Goal: Entertainment & Leisure: Consume media (video, audio)

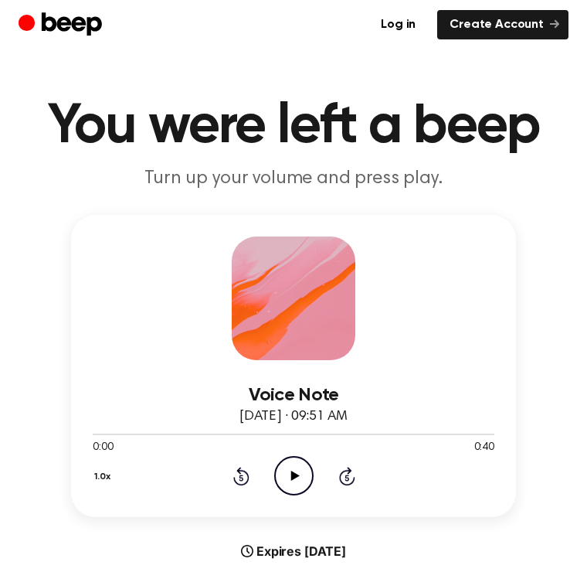
click at [288, 486] on icon "Play Audio" at bounding box center [293, 475] width 39 height 39
click at [301, 478] on icon "Play Audio" at bounding box center [293, 475] width 39 height 39
click at [304, 483] on icon "Play Audio" at bounding box center [293, 475] width 39 height 39
click at [302, 477] on icon "Pause Audio" at bounding box center [293, 475] width 39 height 39
click at [303, 471] on icon "Play Audio" at bounding box center [293, 475] width 39 height 39
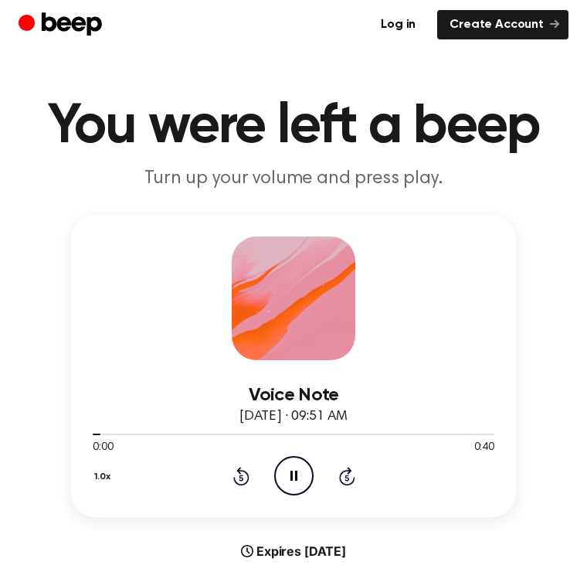
click at [298, 471] on icon "Pause Audio" at bounding box center [293, 475] width 39 height 39
click at [301, 477] on icon "Play Audio" at bounding box center [293, 475] width 39 height 39
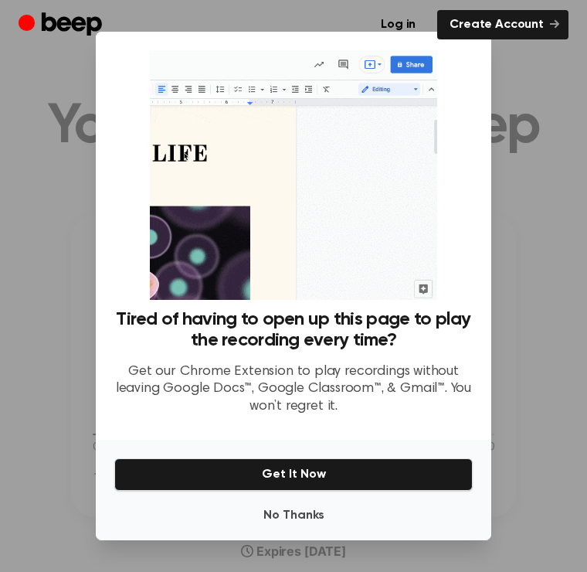
scroll to position [24, 0]
click at [418, 440] on div "No Thanks Get It Now" at bounding box center [294, 490] width 396 height 100
click at [417, 440] on div "No Thanks Get It Now" at bounding box center [294, 490] width 396 height 100
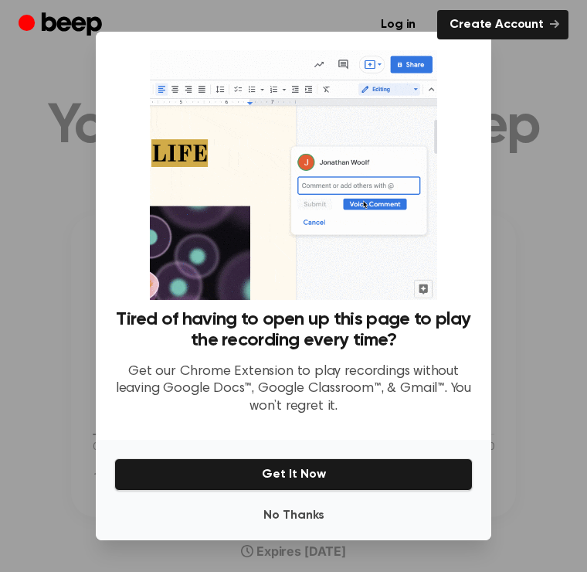
click at [406, 460] on button "Get It Now" at bounding box center [293, 474] width 359 height 32
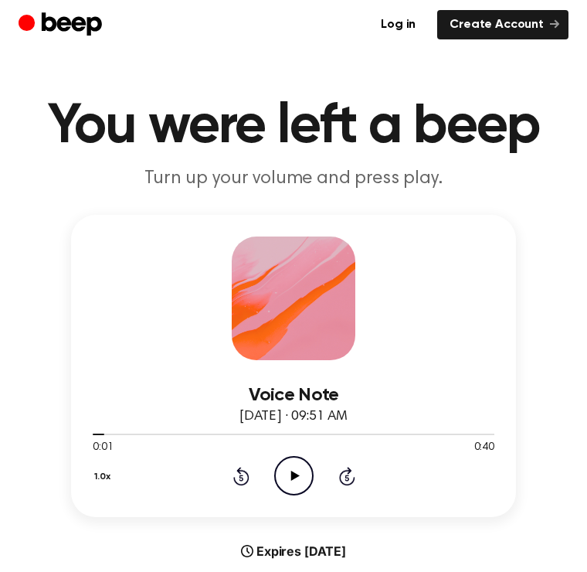
click at [302, 475] on icon "Play Audio" at bounding box center [293, 475] width 39 height 39
